Goal: Information Seeking & Learning: Learn about a topic

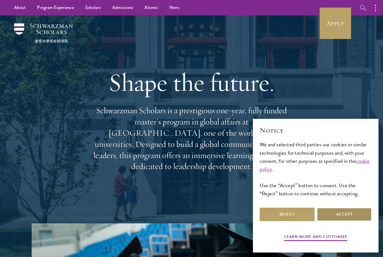
click at [333, 213] on button "Accept" at bounding box center [344, 214] width 55 height 13
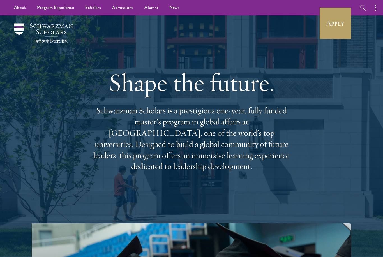
click at [0, 0] on li "Overview" at bounding box center [0, 0] width 0 height 0
click at [0, 0] on link "Overview" at bounding box center [0, 0] width 0 height 0
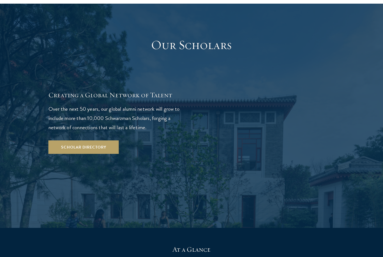
scroll to position [950, 0]
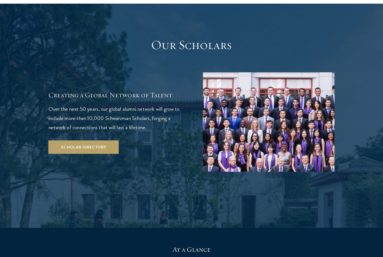
click at [106, 141] on link "Scholar Directory" at bounding box center [84, 147] width 70 height 13
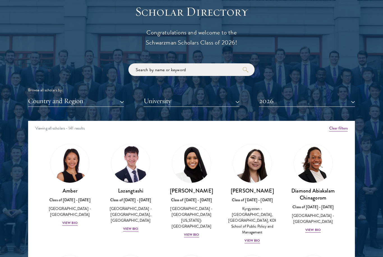
scroll to position [614, 0]
click at [91, 103] on button "Country and Region" at bounding box center [76, 100] width 96 height 11
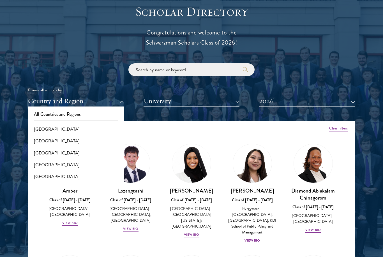
click at [63, 114] on button "All Countries and Regions" at bounding box center [76, 115] width 93 height 12
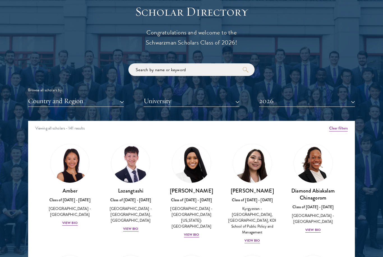
click at [89, 98] on button "Country and Region" at bounding box center [76, 100] width 96 height 11
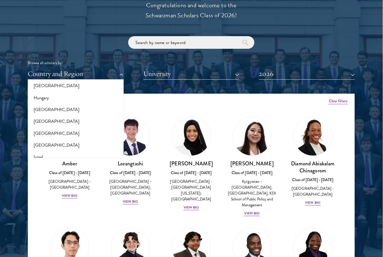
scroll to position [641, 0]
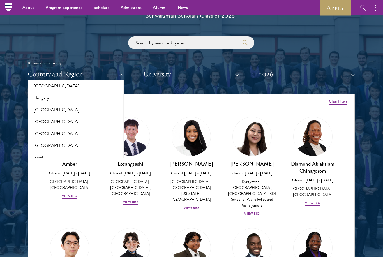
click at [40, 106] on button "[GEOGRAPHIC_DATA]" at bounding box center [75, 110] width 93 height 12
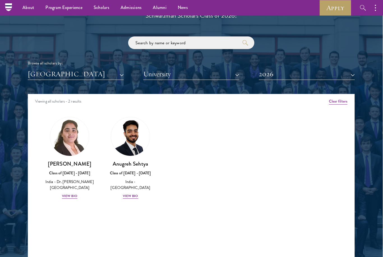
click at [130, 194] on div "View Bio" at bounding box center [130, 196] width 15 height 5
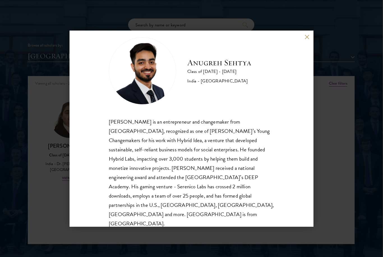
scroll to position [10, 0]
click at [302, 35] on div "[PERSON_NAME] Class of [DATE] - [DATE] [GEOGRAPHIC_DATA] - [GEOGRAPHIC_DATA] [P…" at bounding box center [192, 129] width 244 height 196
click at [305, 38] on button at bounding box center [307, 37] width 5 height 5
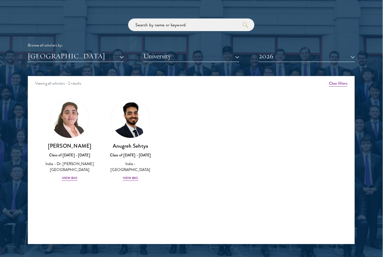
click at [86, 56] on button "[GEOGRAPHIC_DATA]" at bounding box center [76, 55] width 96 height 11
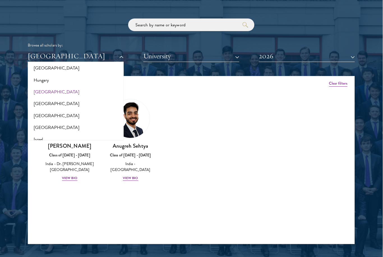
click at [38, 86] on button "[GEOGRAPHIC_DATA]" at bounding box center [75, 92] width 93 height 12
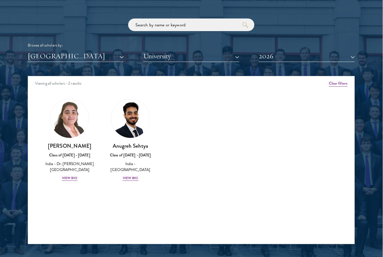
click at [58, 57] on button "[GEOGRAPHIC_DATA]" at bounding box center [76, 55] width 96 height 11
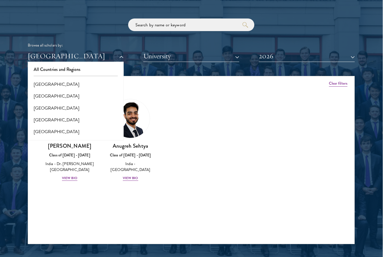
click at [63, 69] on button "All Countries and Regions" at bounding box center [75, 70] width 93 height 12
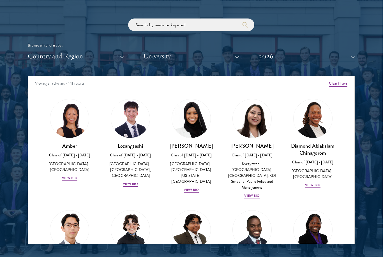
click at [208, 53] on button "University" at bounding box center [191, 55] width 96 height 11
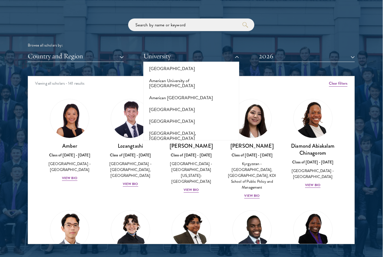
scroll to position [56, 0]
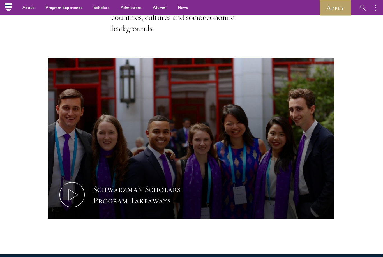
scroll to position [211, 0]
click at [155, 3] on link "Alumni" at bounding box center [159, 7] width 25 height 15
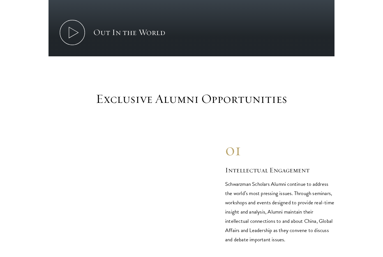
scroll to position [499, 0]
